Goal: Information Seeking & Learning: Learn about a topic

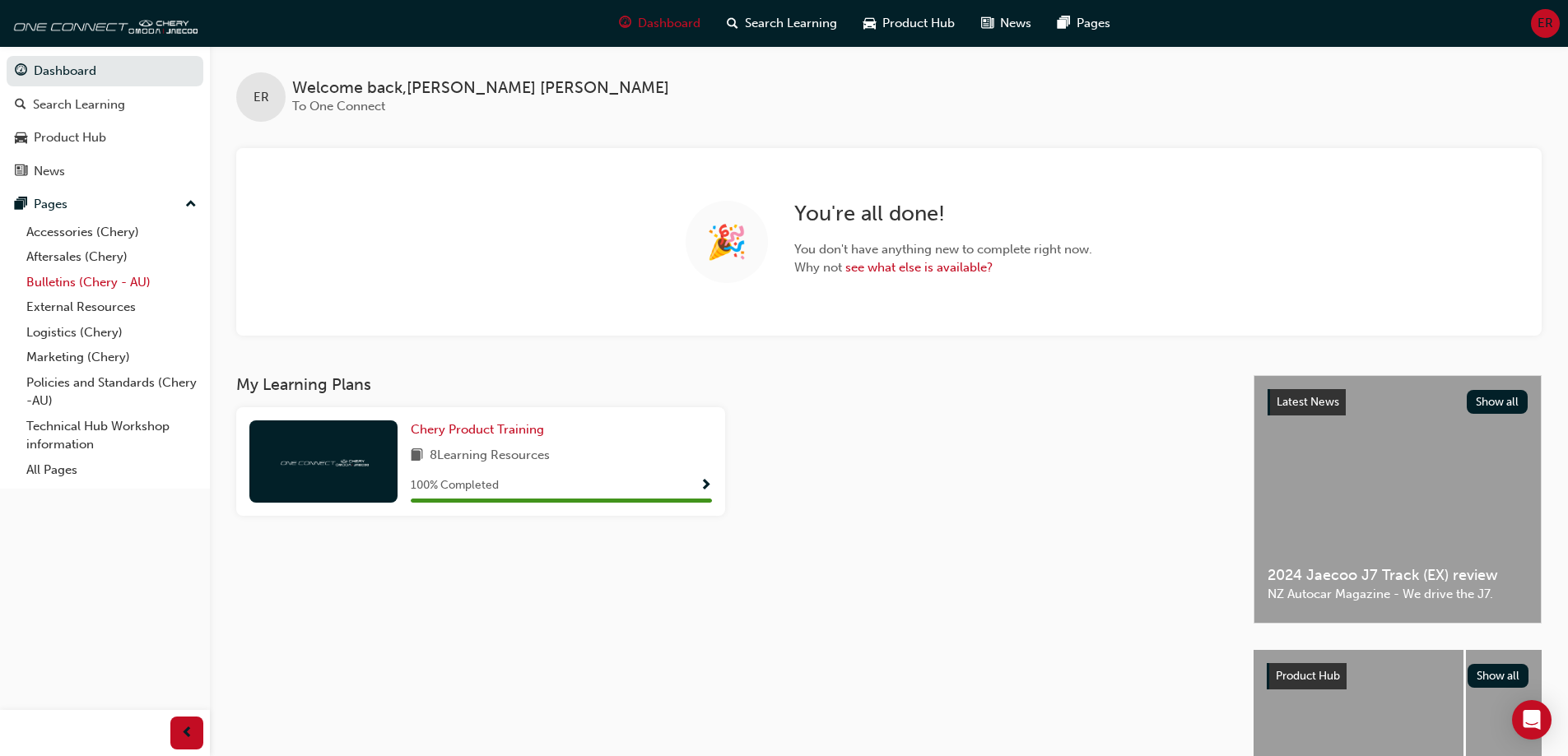
click at [133, 287] on link "Bulletins (Chery - AU)" at bounding box center [110, 283] width 183 height 25
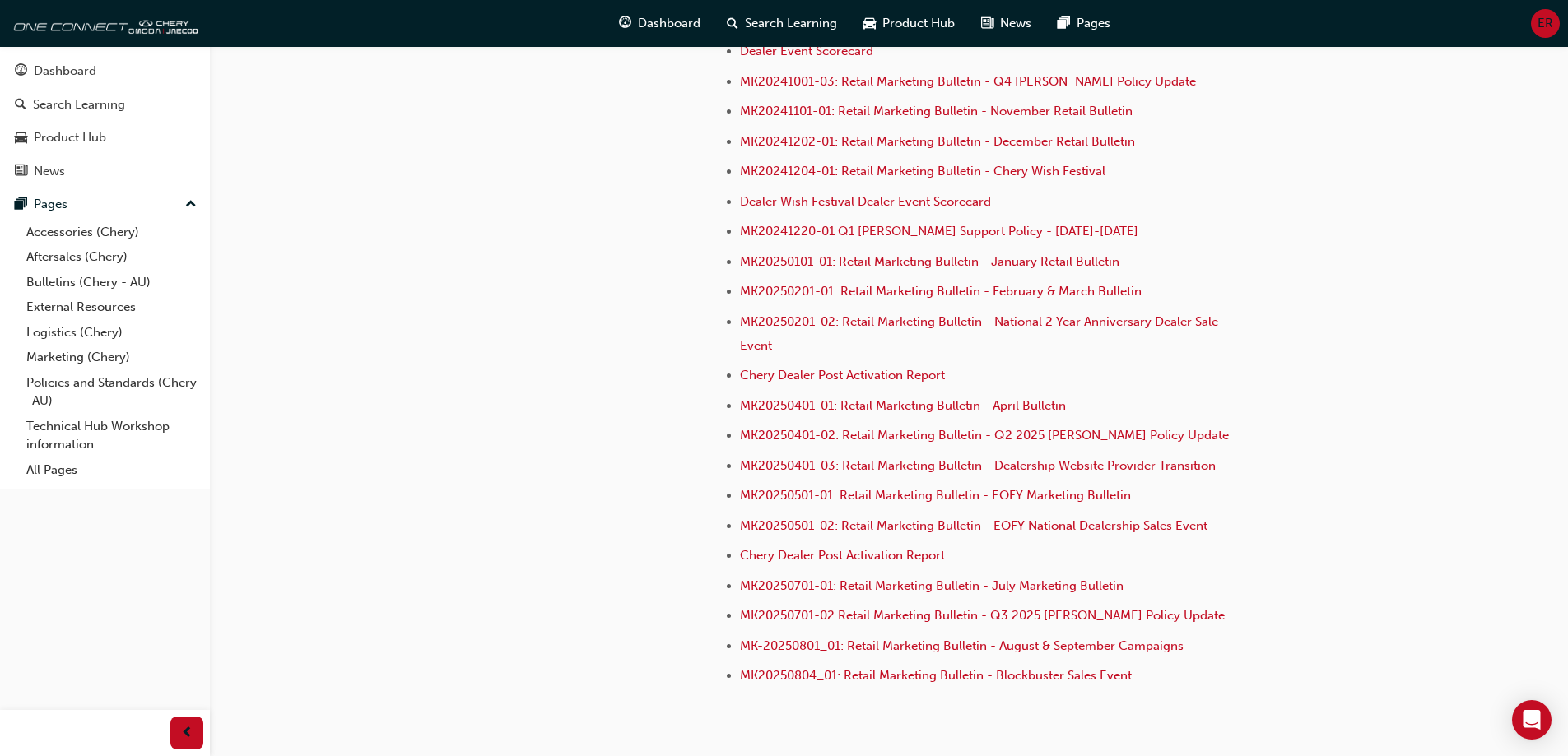
scroll to position [4609, 0]
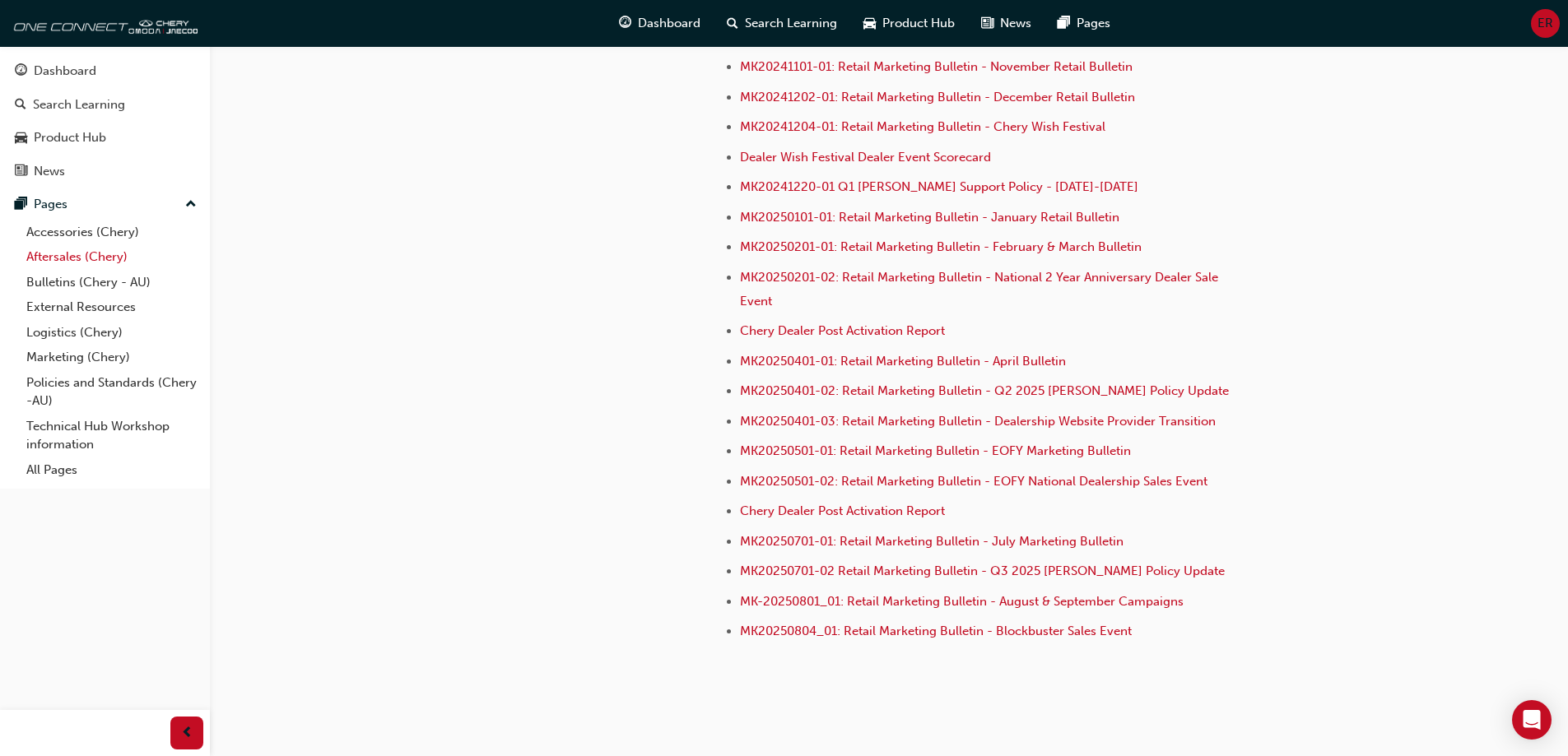
click at [108, 264] on link "Aftersales (Chery)" at bounding box center [110, 257] width 183 height 25
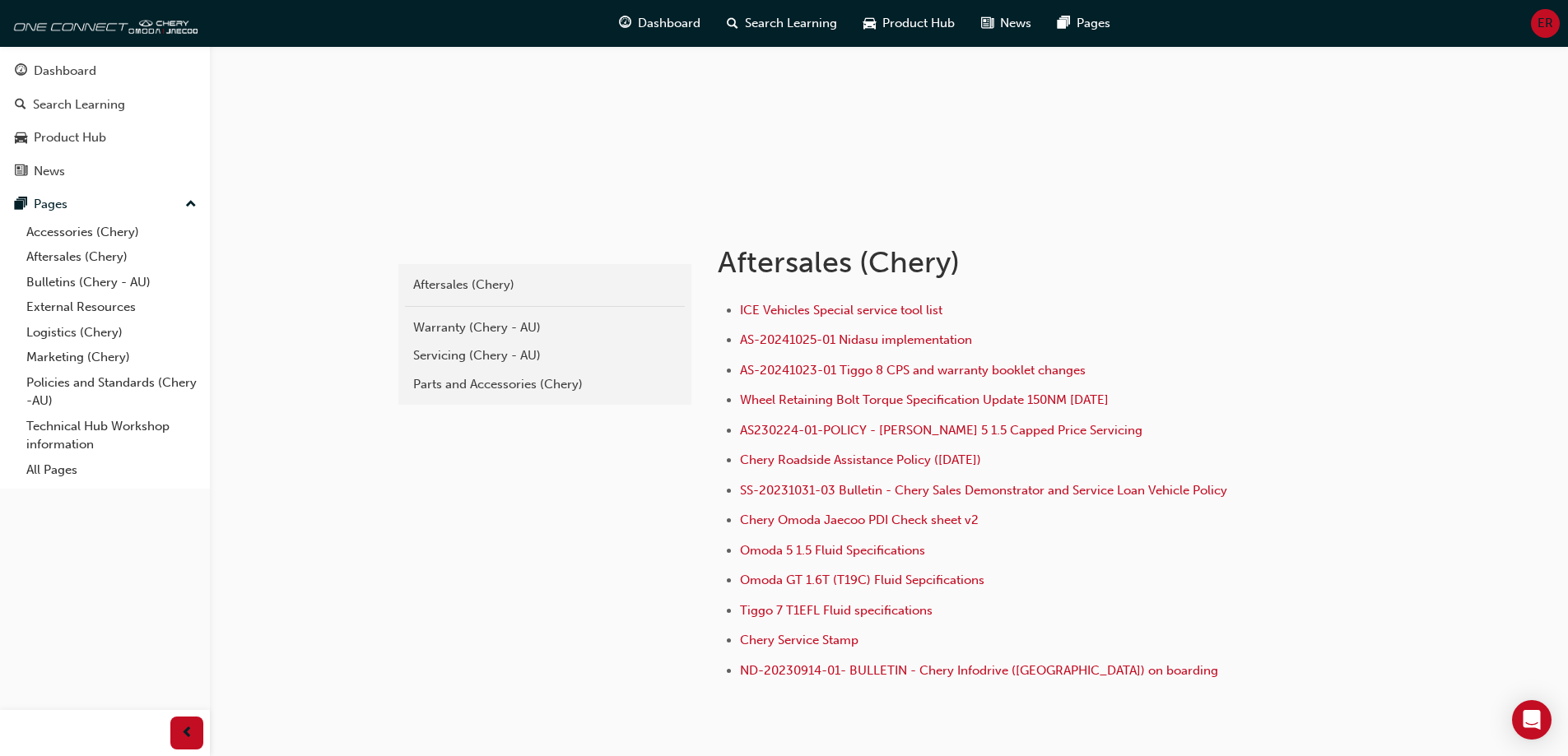
scroll to position [165, 0]
click at [572, 362] on div "Servicing (Chery - AU)" at bounding box center [545, 355] width 263 height 19
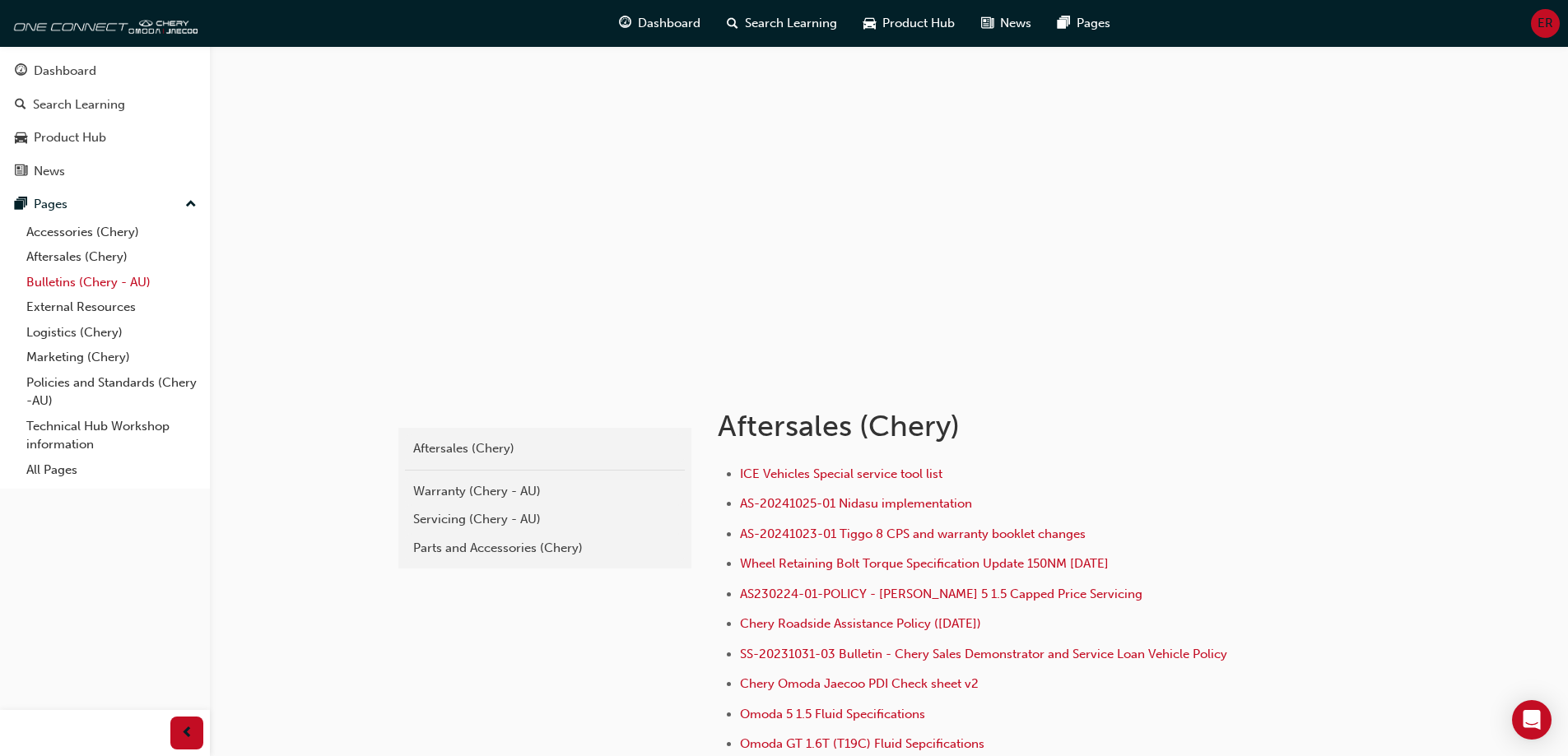
click at [103, 282] on link "Bulletins (Chery - AU)" at bounding box center [110, 283] width 183 height 25
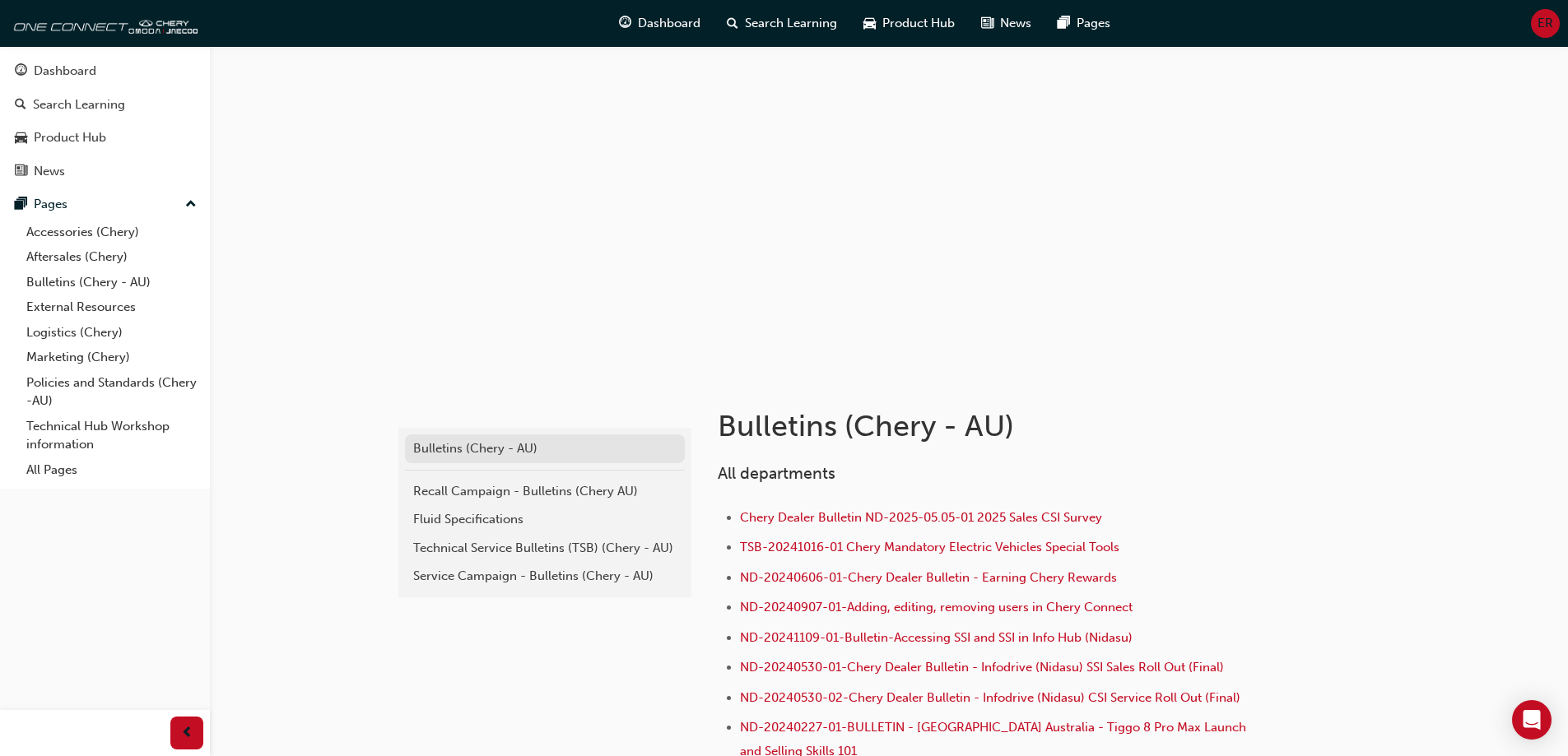
click at [534, 449] on div "Bulletins (Chery - AU)" at bounding box center [545, 449] width 263 height 19
click at [587, 549] on div "Technical Service Bulletins (TSB) (Chery - AU)" at bounding box center [545, 549] width 263 height 19
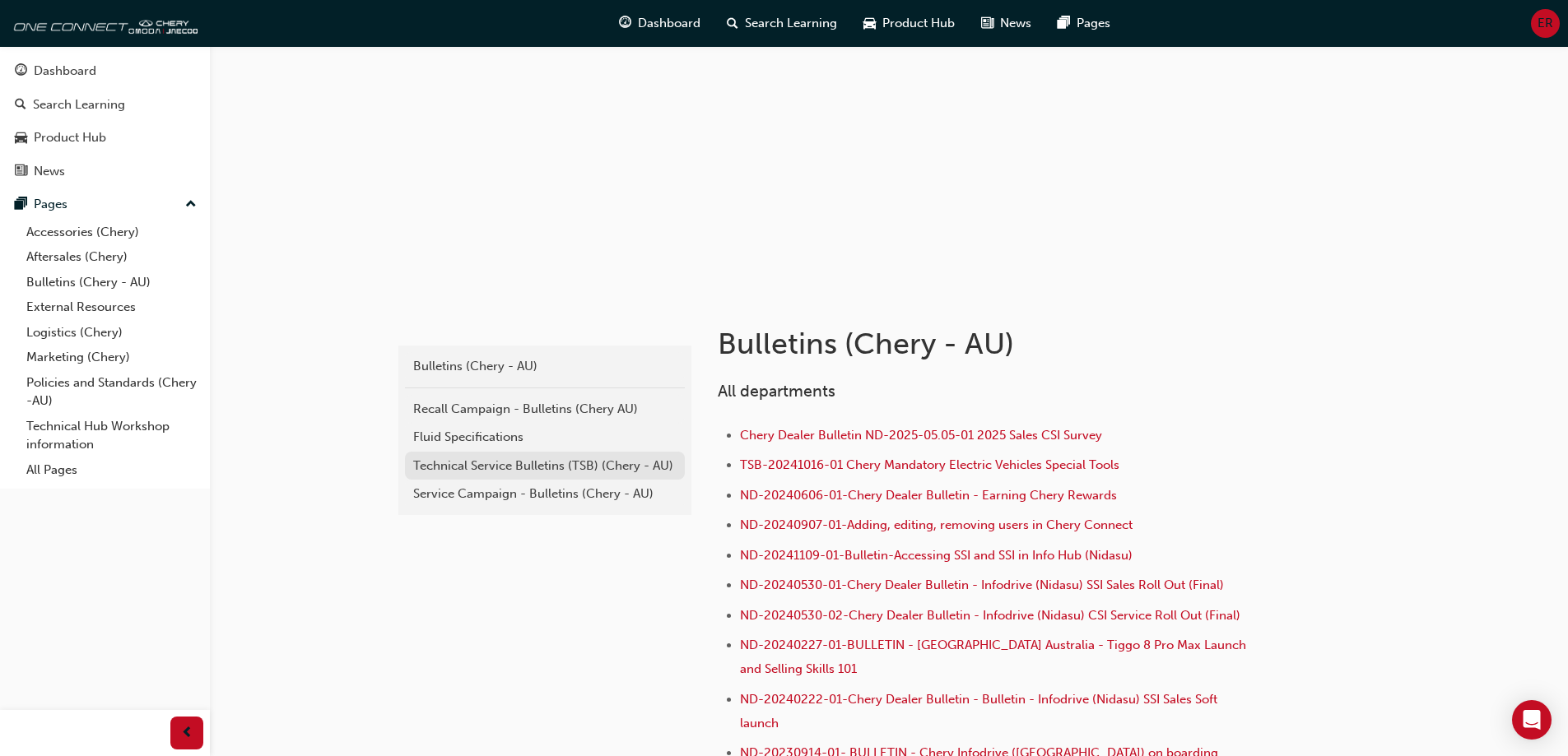
click at [570, 470] on div "Technical Service Bulletins (TSB) (Chery - AU)" at bounding box center [545, 467] width 263 height 19
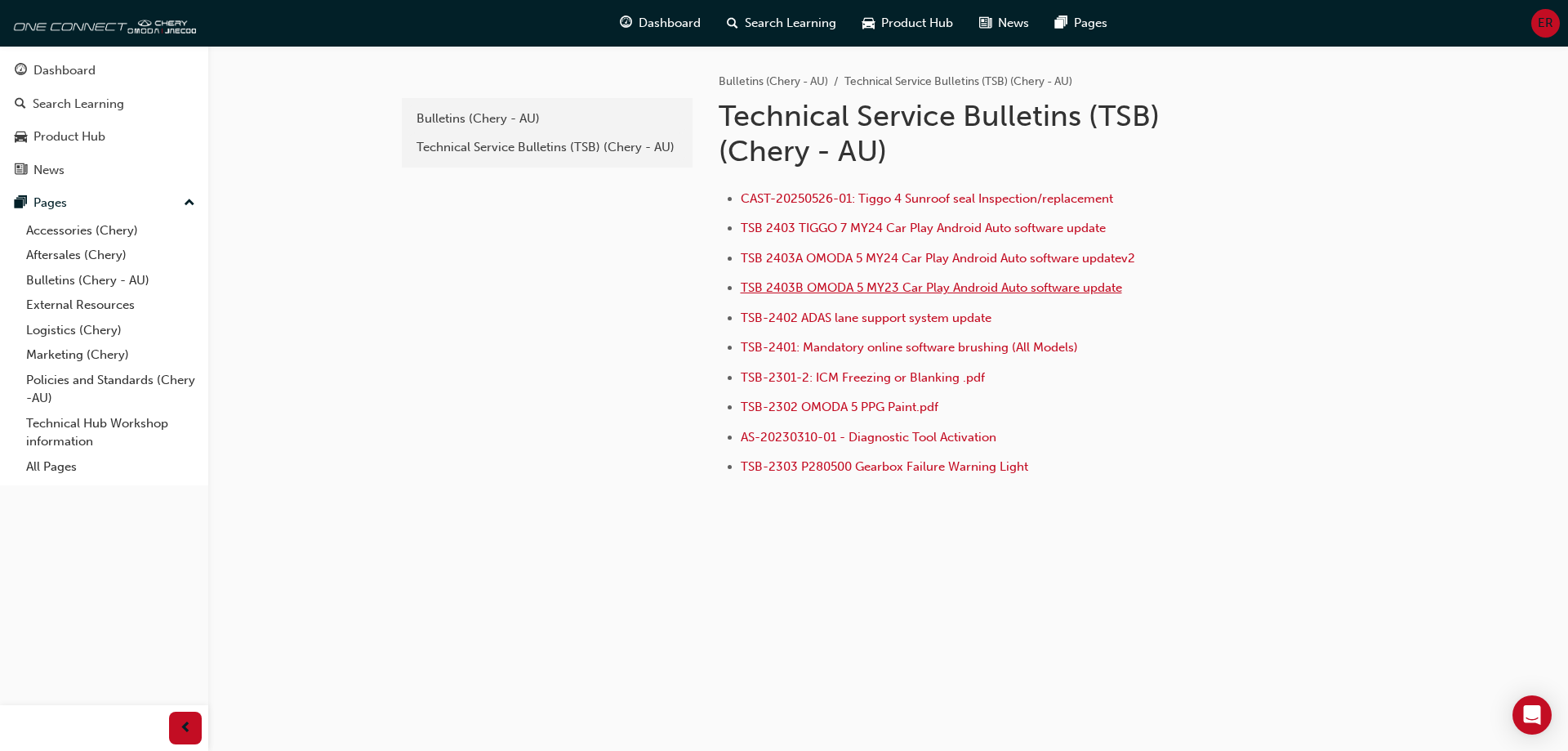
click at [969, 285] on span "TSB 2403B OMODA 5 MY23 Car Play Android Auto software update" at bounding box center [932, 287] width 382 height 14
click at [983, 322] on span "TSB-2402 ADAS lane support system update" at bounding box center [866, 317] width 251 height 14
